Goal: Information Seeking & Learning: Stay updated

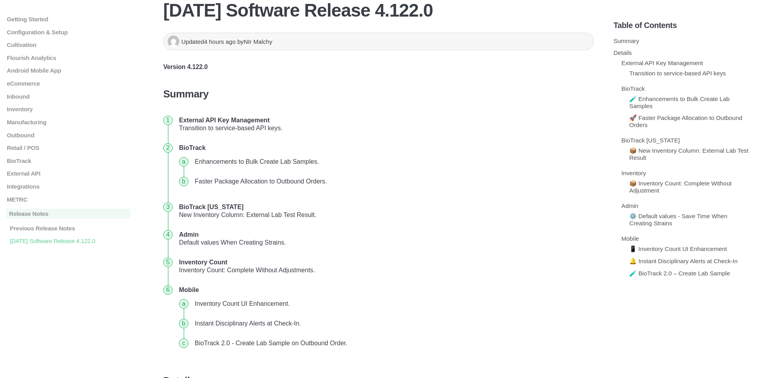
scroll to position [106, 0]
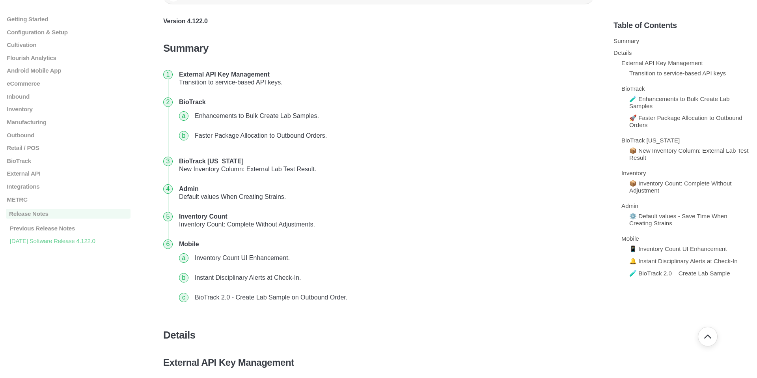
click at [287, 127] on li "Faster Package Allocation to Outbound Orders." at bounding box center [391, 136] width 399 height 20
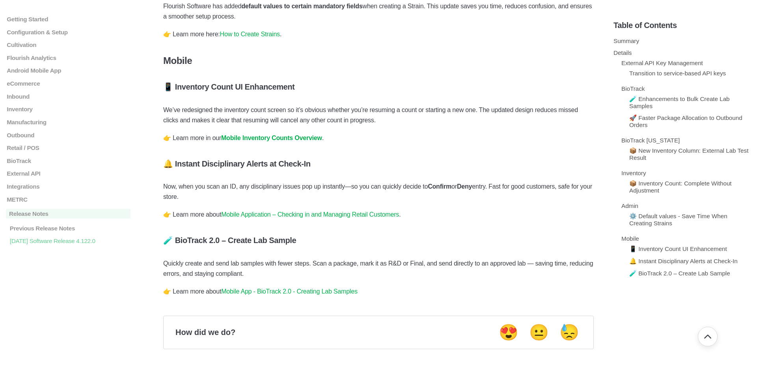
scroll to position [1086, 0]
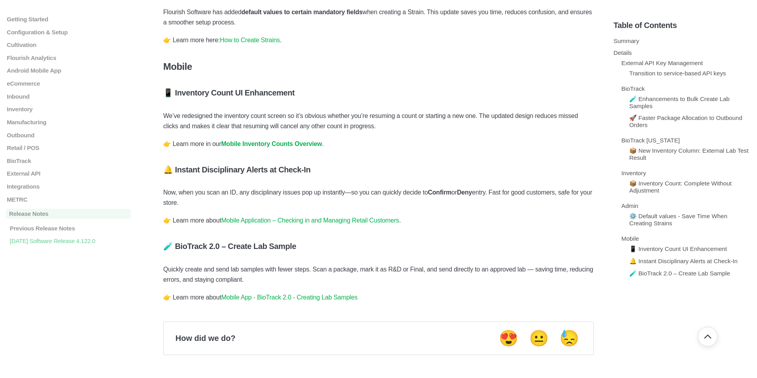
click at [402, 303] on p "👉 Learn more about Mobile App - BioTrack 2.0 - Creating Lab Samples" at bounding box center [378, 297] width 431 height 10
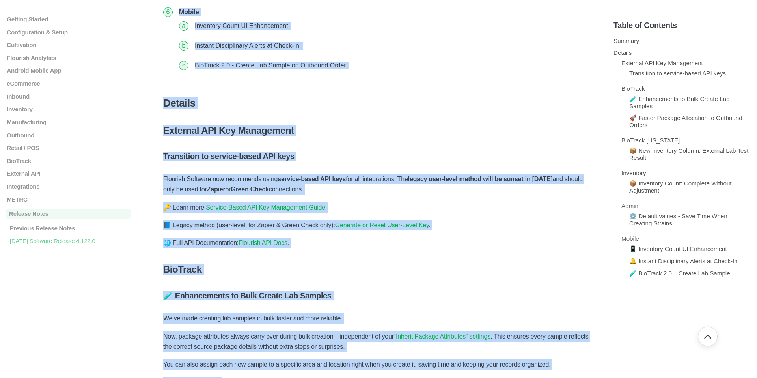
scroll to position [320, 0]
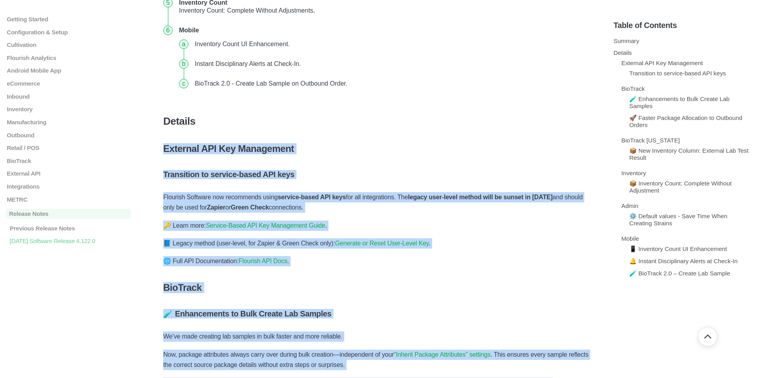
drag, startPoint x: 393, startPoint y: 314, endPoint x: 162, endPoint y: 142, distance: 288.4
copy div "Loremips DOL Sit Ametconsec Adipiscing el seddoei-tempo INC utla Etdolore Magna…"
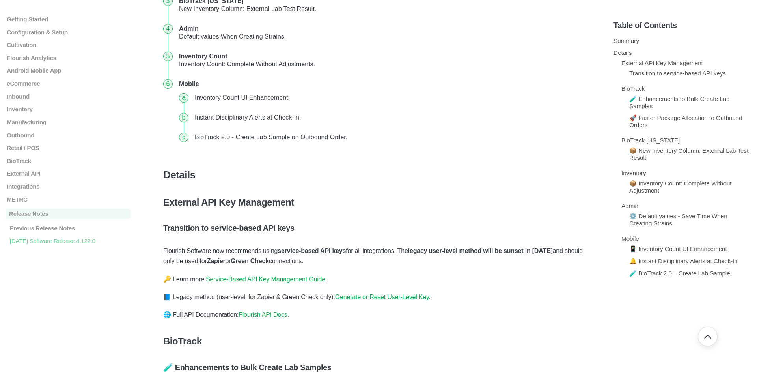
scroll to position [274, 0]
